Goal: Information Seeking & Learning: Understand process/instructions

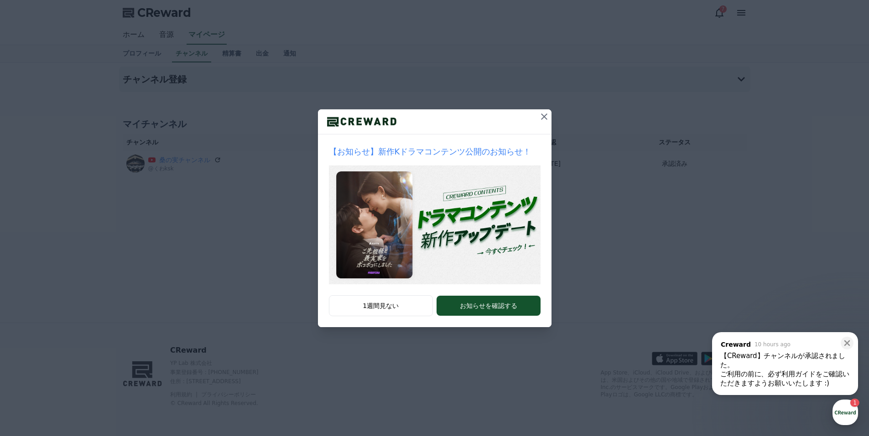
click at [548, 118] on icon at bounding box center [543, 116] width 11 height 11
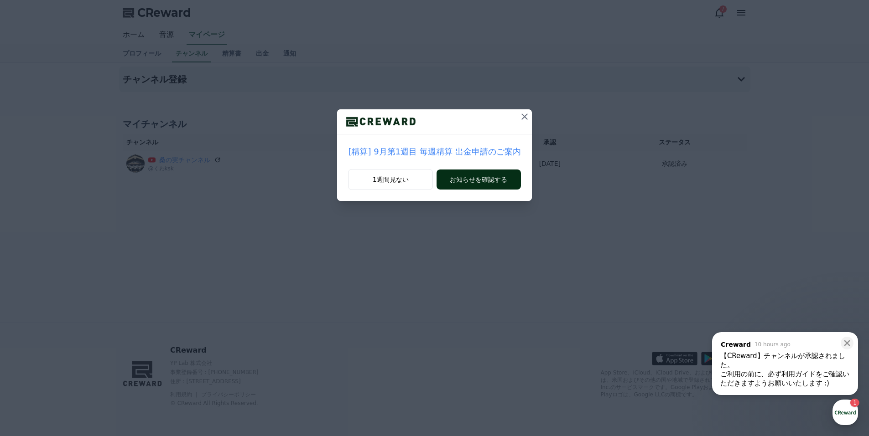
click at [472, 181] on button "お知らせを確認する" at bounding box center [478, 180] width 84 height 20
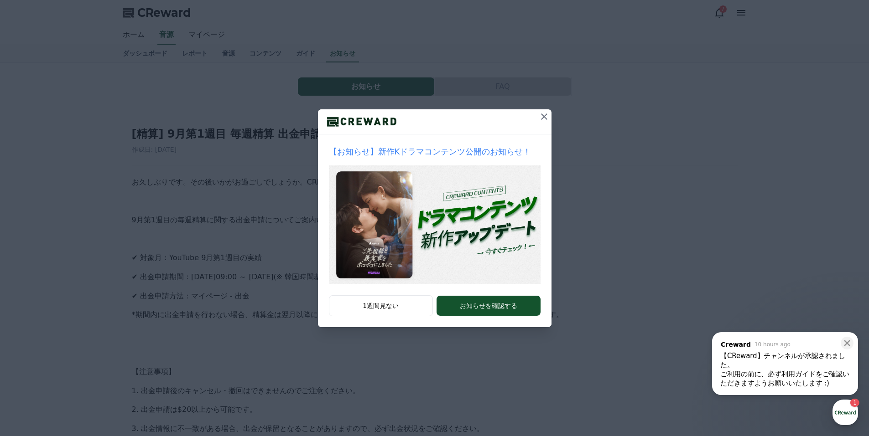
click at [547, 114] on icon at bounding box center [543, 116] width 11 height 11
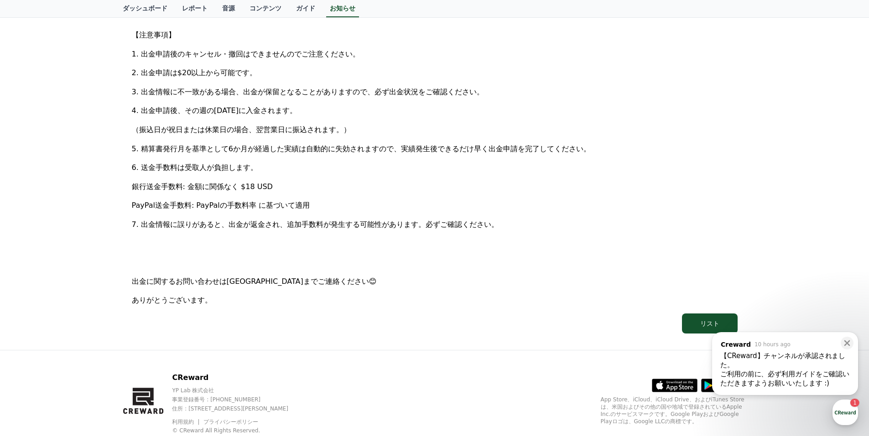
scroll to position [364, 0]
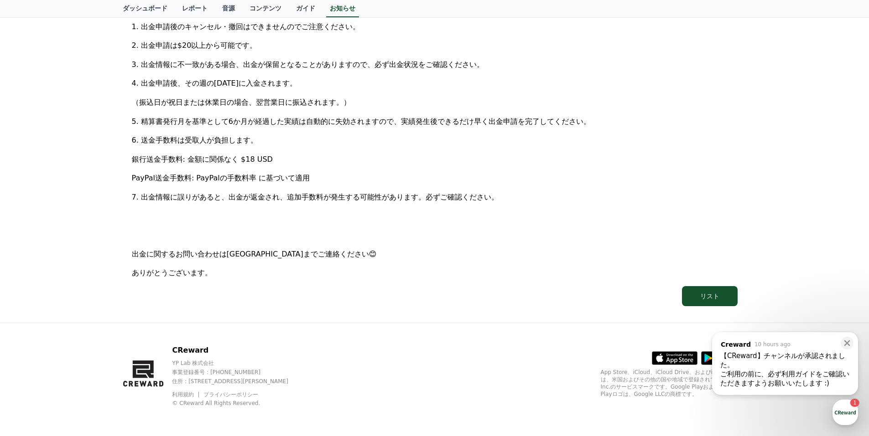
click at [764, 375] on div "ご利用の前に、必ず利用ガイドをご確認いただきますようお願いいたします :) ​" at bounding box center [784, 379] width 129 height 18
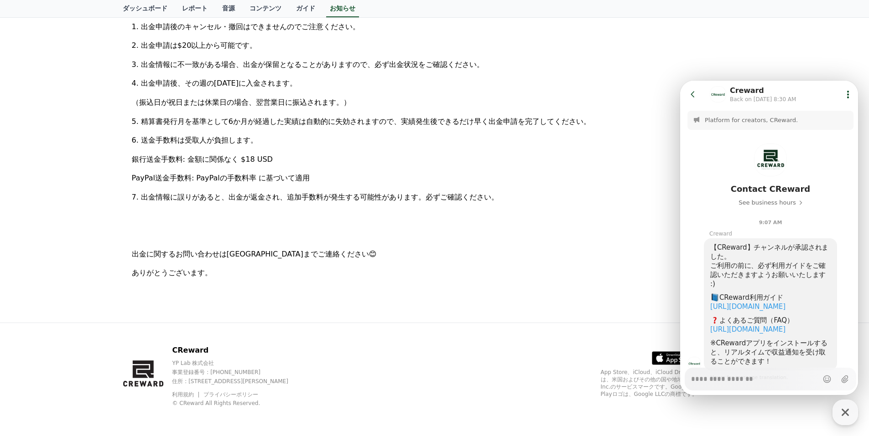
scroll to position [61, 0]
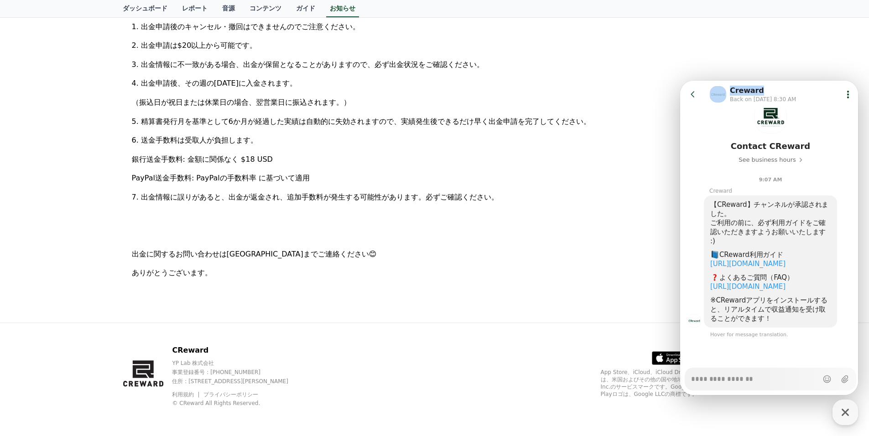
drag, startPoint x: 783, startPoint y: 88, endPoint x: 714, endPoint y: 91, distance: 68.9
click at [714, 91] on div "Creward Back on tomorrow 8:30 AM" at bounding box center [752, 94] width 87 height 18
click at [693, 145] on div "Contact CReward See business hours" at bounding box center [770, 128] width 181 height 82
click at [766, 260] on link "[URL][DOMAIN_NAME]" at bounding box center [747, 264] width 75 height 8
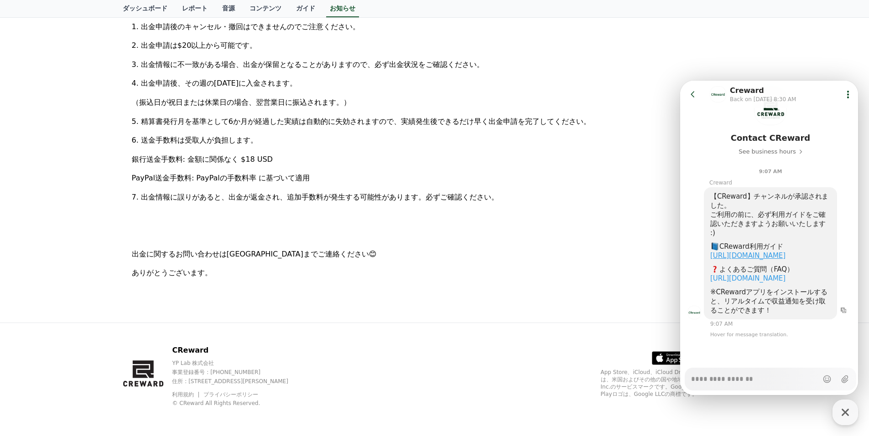
type textarea "*"
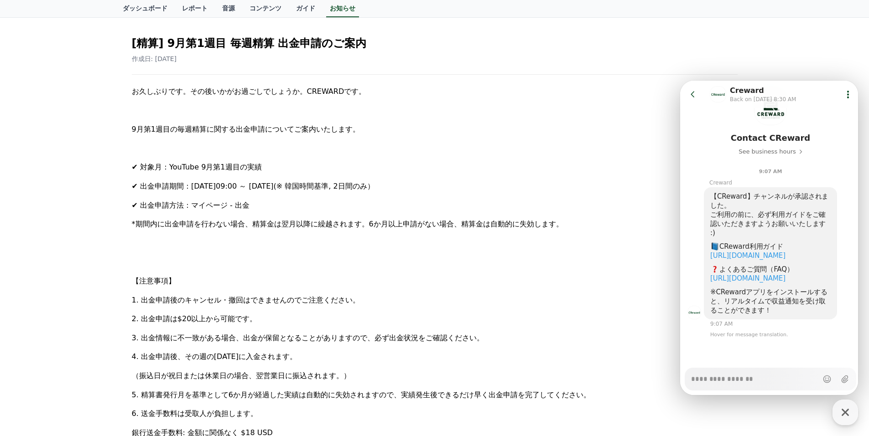
scroll to position [0, 0]
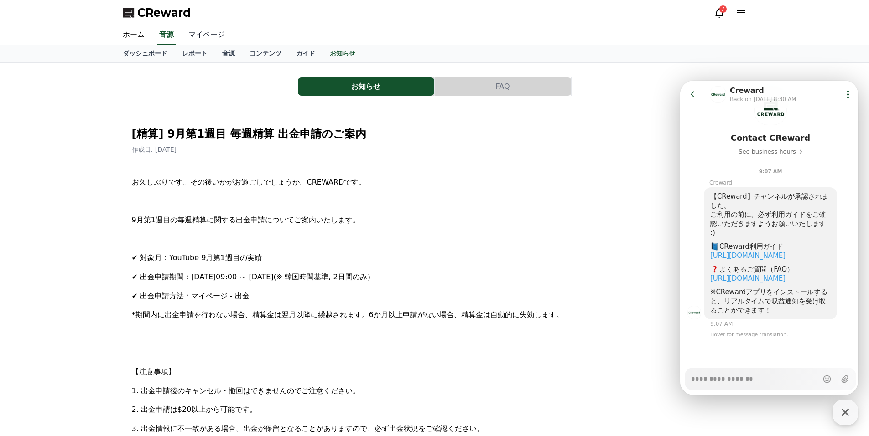
click at [195, 37] on link "マイページ" at bounding box center [206, 35] width 51 height 19
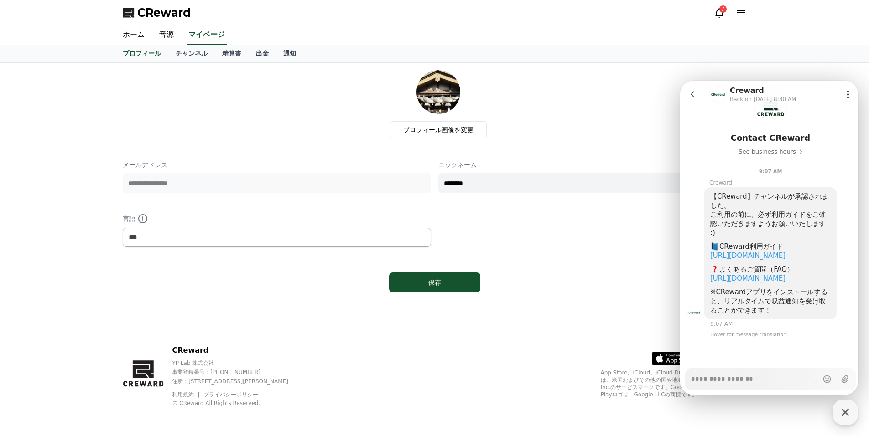
click at [694, 92] on icon at bounding box center [692, 94] width 9 height 9
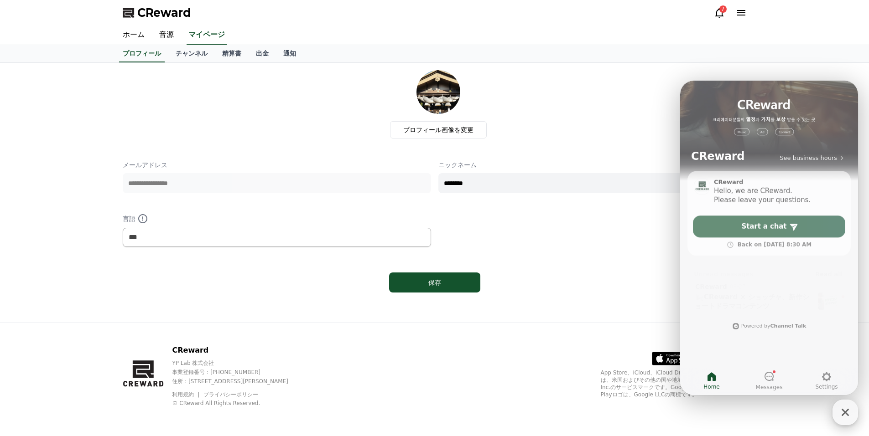
click at [851, 412] on icon "button" at bounding box center [845, 412] width 16 height 16
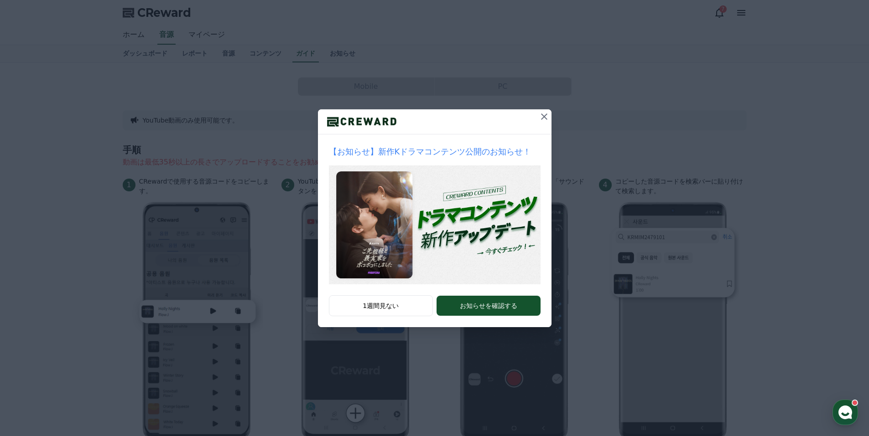
click at [548, 118] on icon at bounding box center [543, 116] width 11 height 11
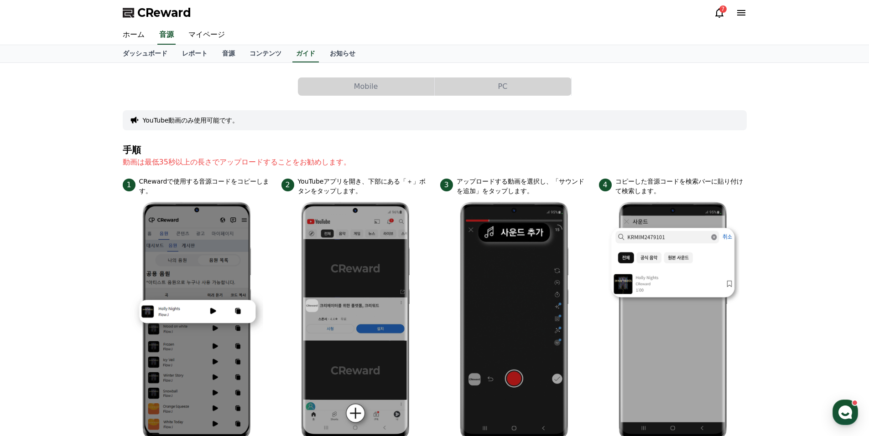
click at [507, 86] on button "PC" at bounding box center [502, 87] width 136 height 18
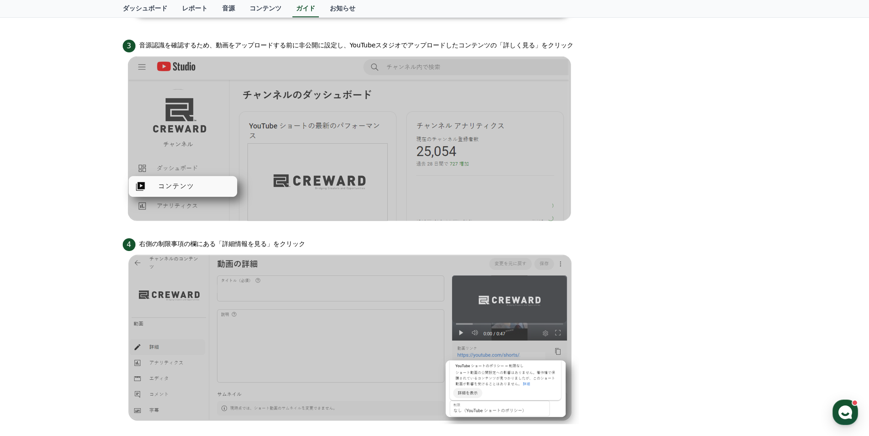
scroll to position [638, 0]
